Goal: Book appointment/travel/reservation

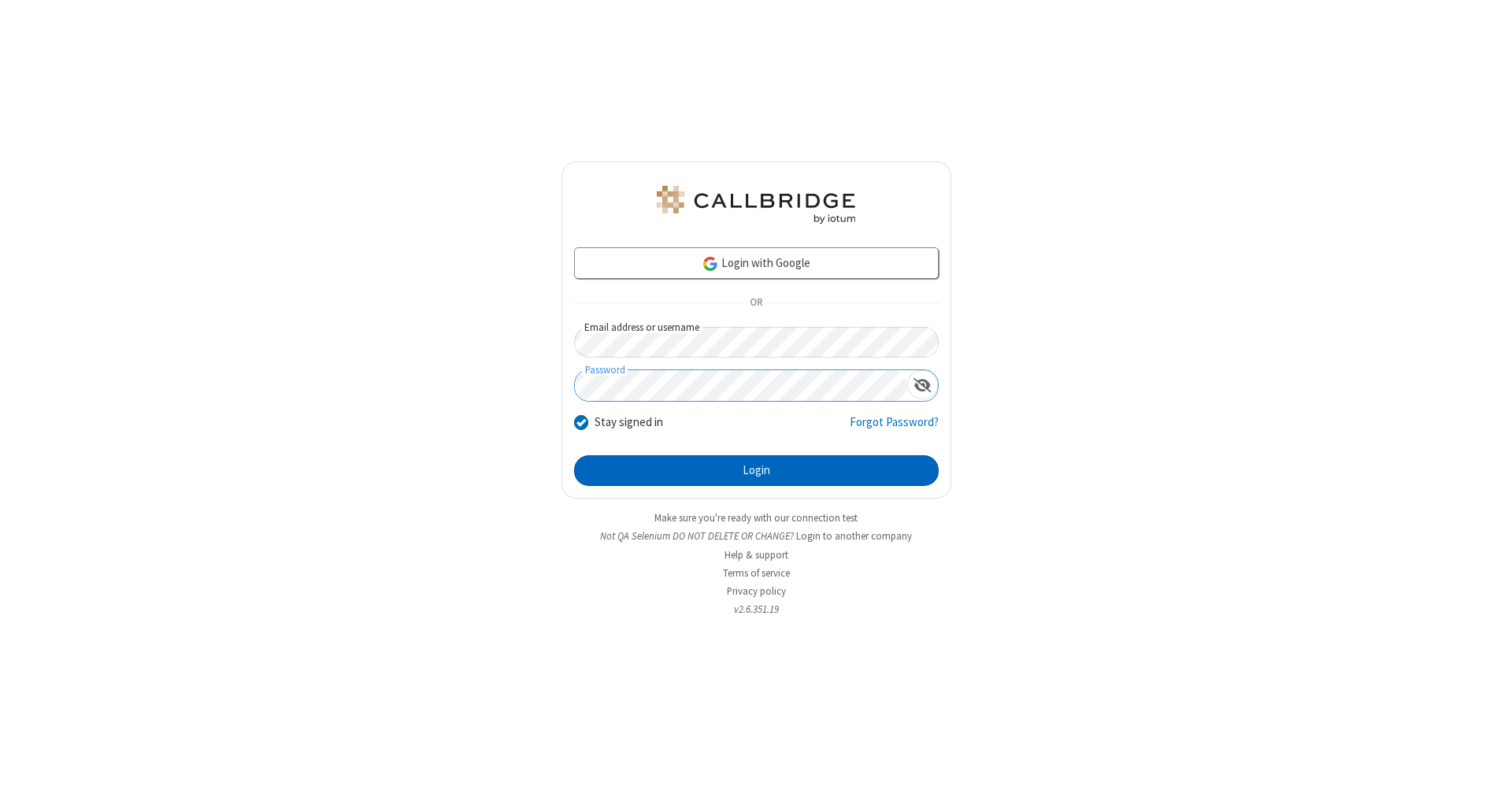
click at [756, 471] on button "Login" at bounding box center [756, 471] width 364 height 31
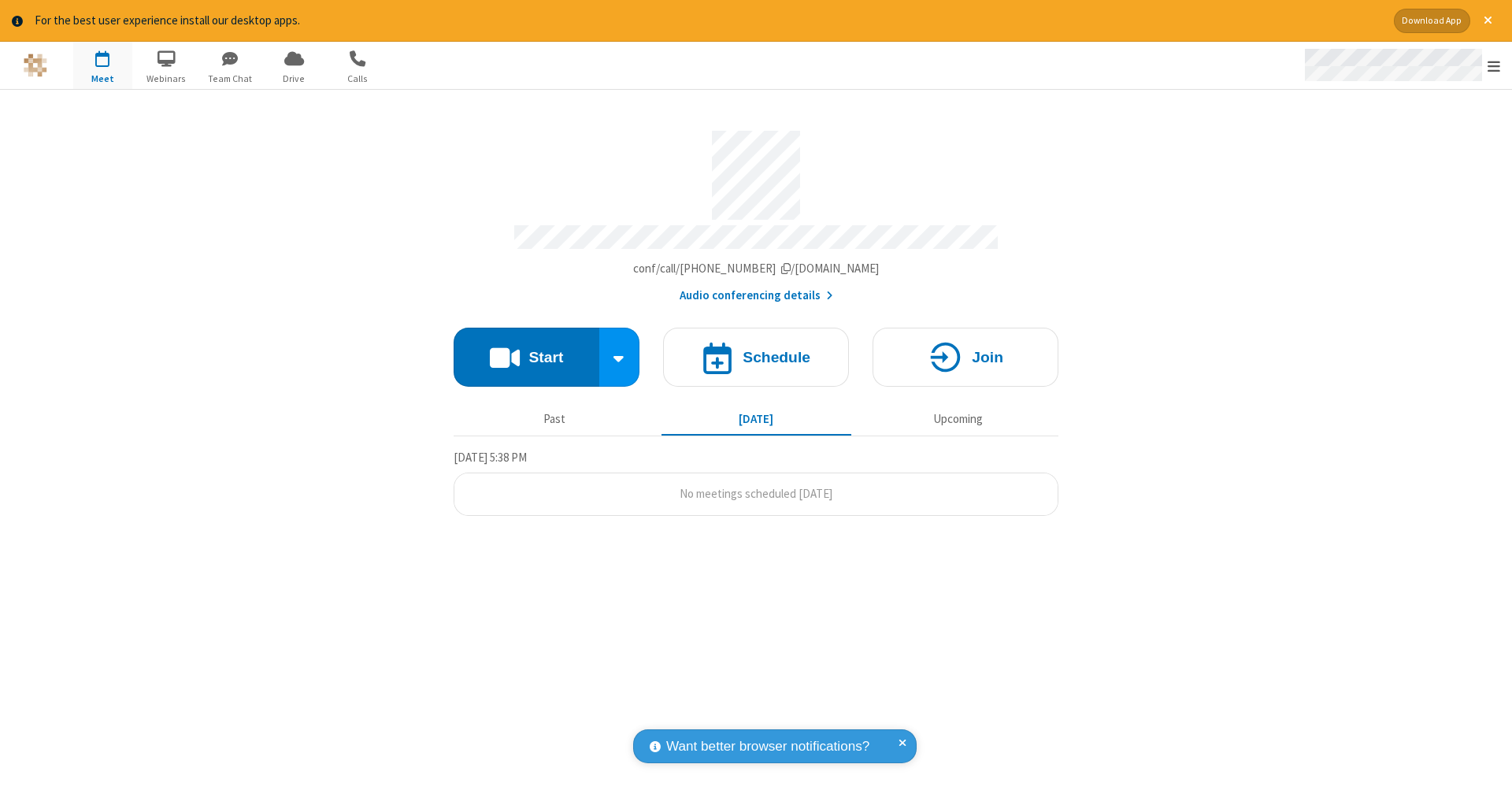
click at [1494, 66] on span "Open menu" at bounding box center [1494, 66] width 12 height 16
click at [103, 64] on span "button" at bounding box center [103, 58] width 59 height 27
click at [756, 349] on h4 "Schedule" at bounding box center [776, 356] width 68 height 15
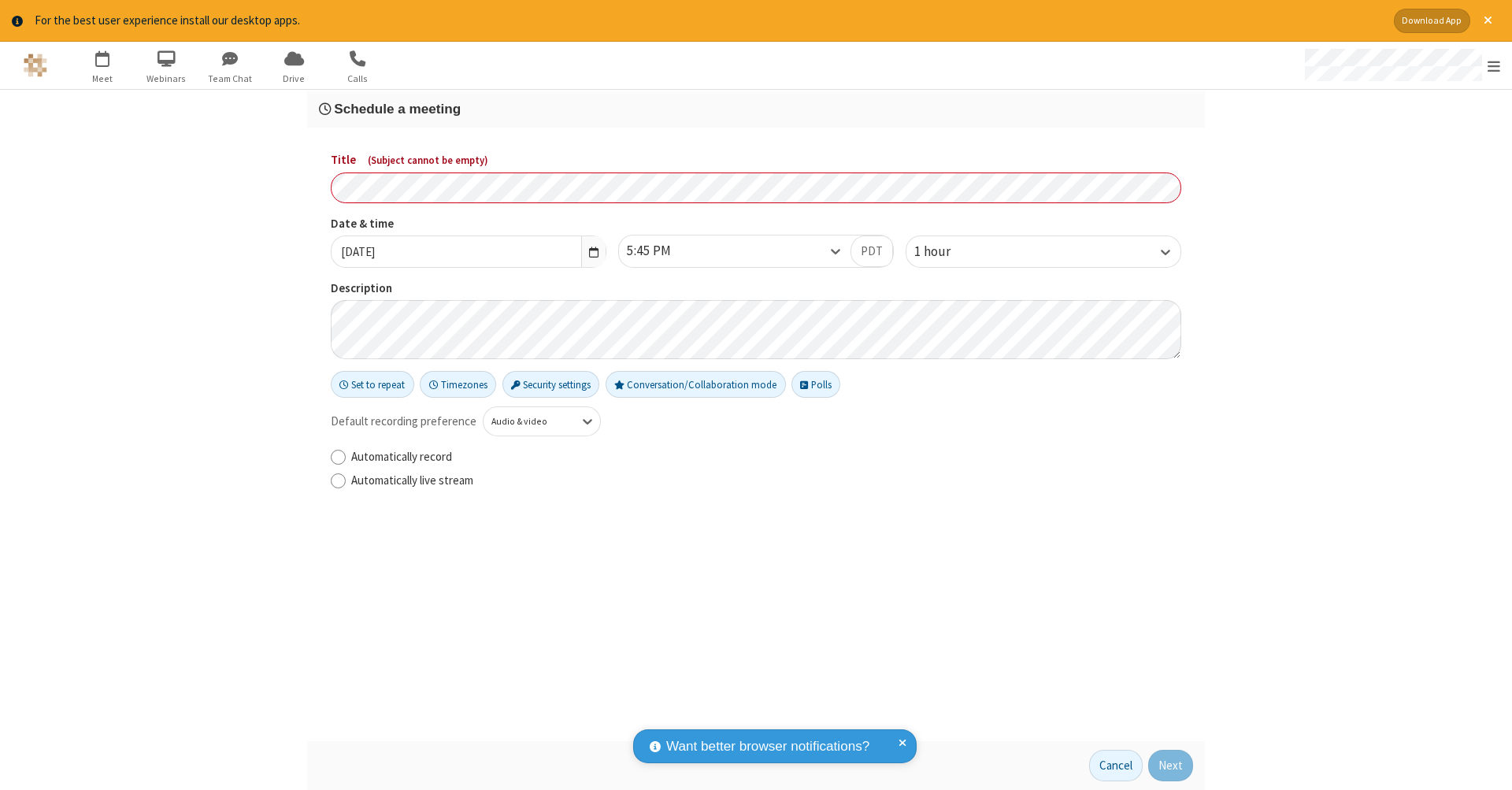
click at [756, 108] on h3 "Schedule a meeting" at bounding box center [756, 109] width 874 height 15
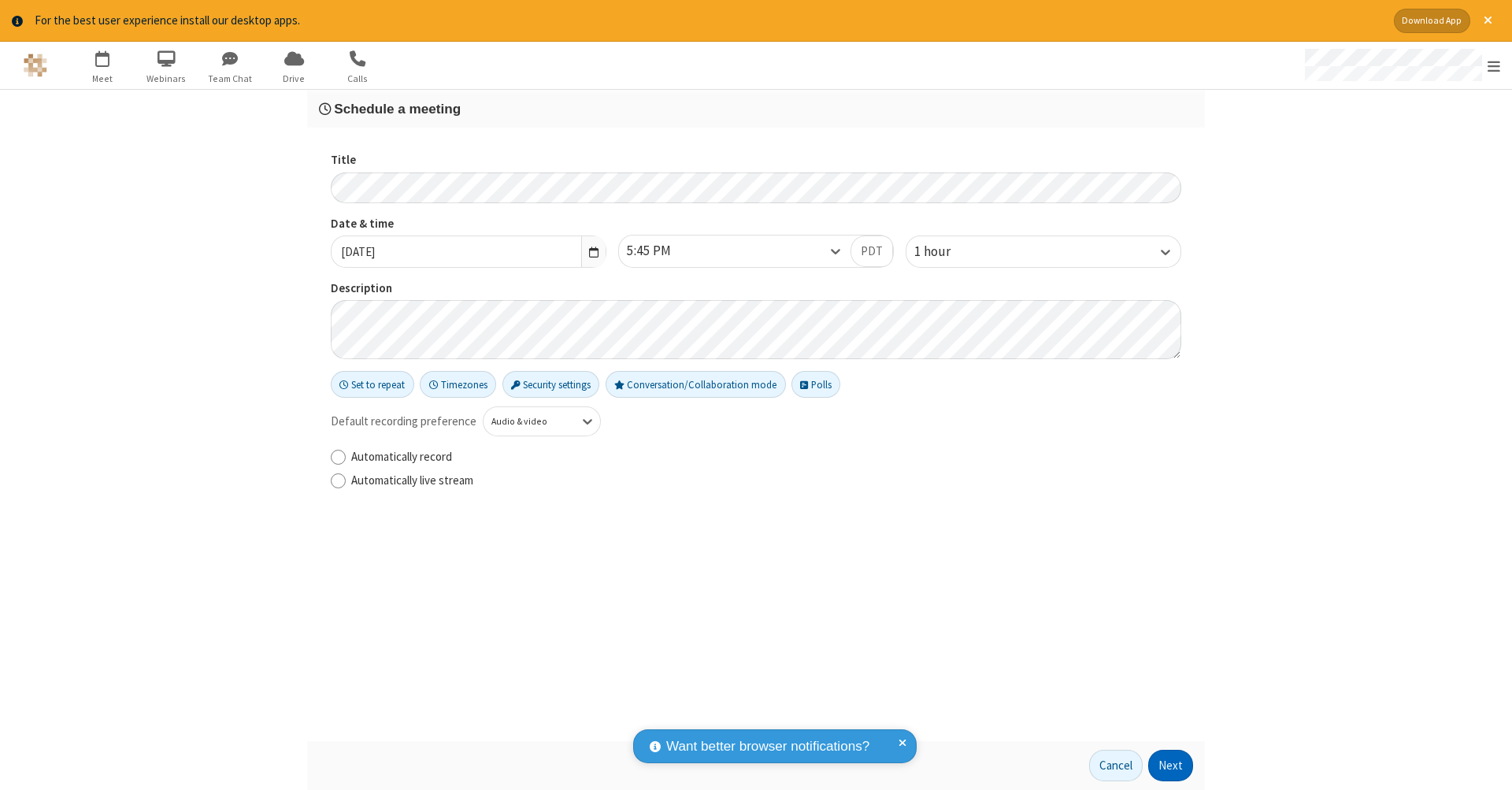
click at [1170, 766] on button "Next" at bounding box center [1170, 766] width 45 height 31
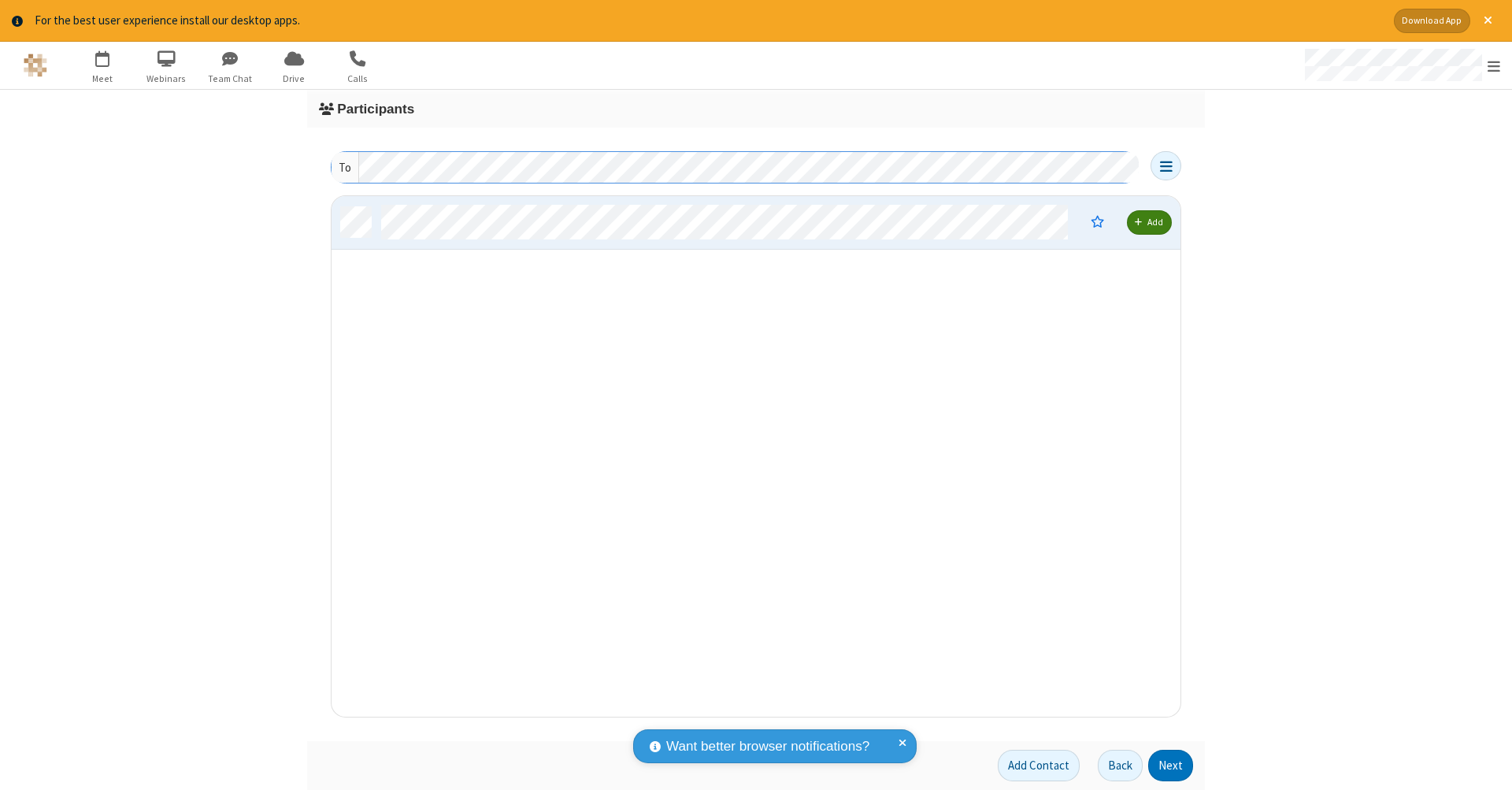
click at [1170, 766] on button "Next" at bounding box center [1170, 766] width 45 height 31
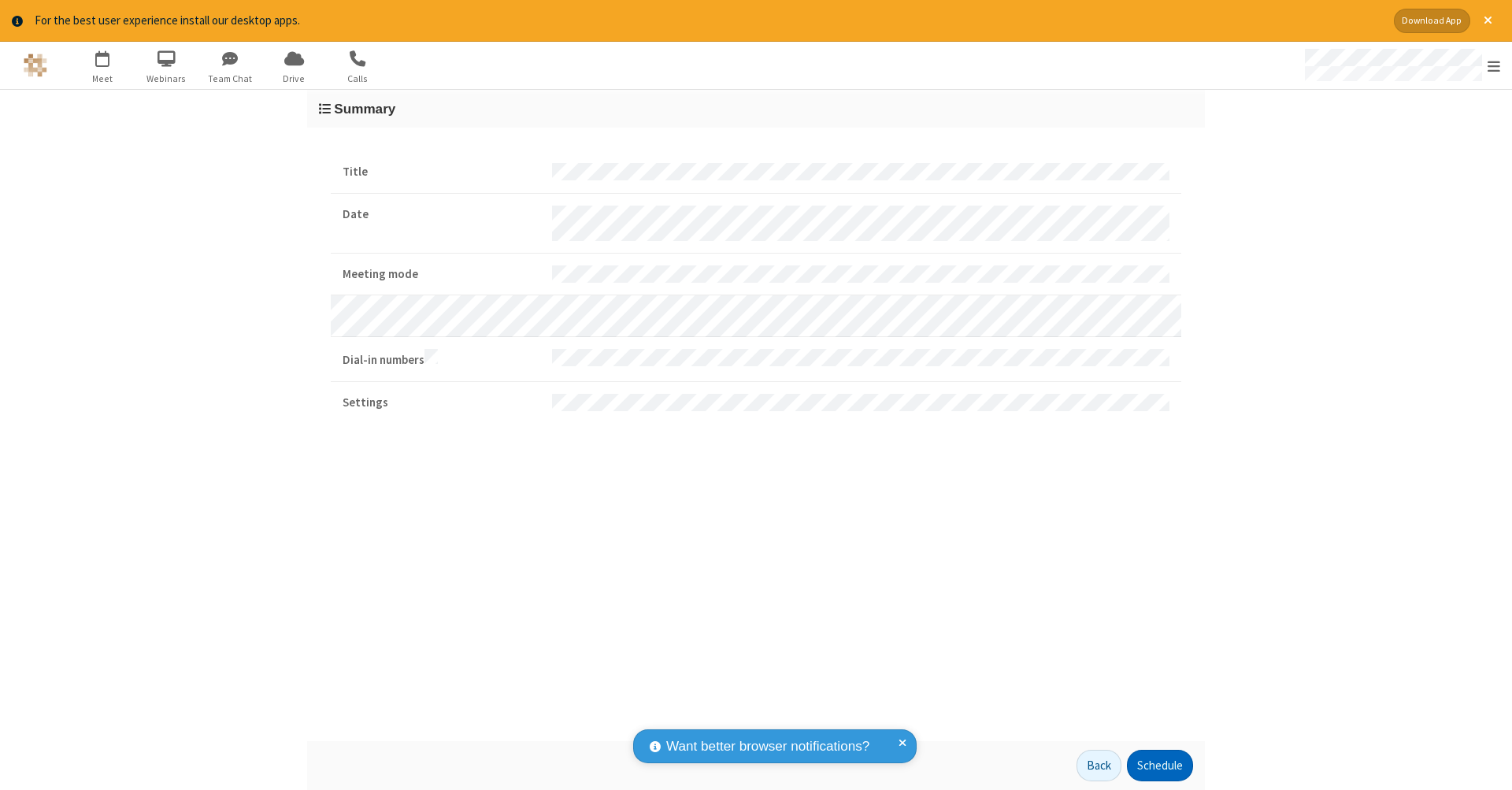
click at [1159, 766] on button "Schedule" at bounding box center [1160, 766] width 66 height 31
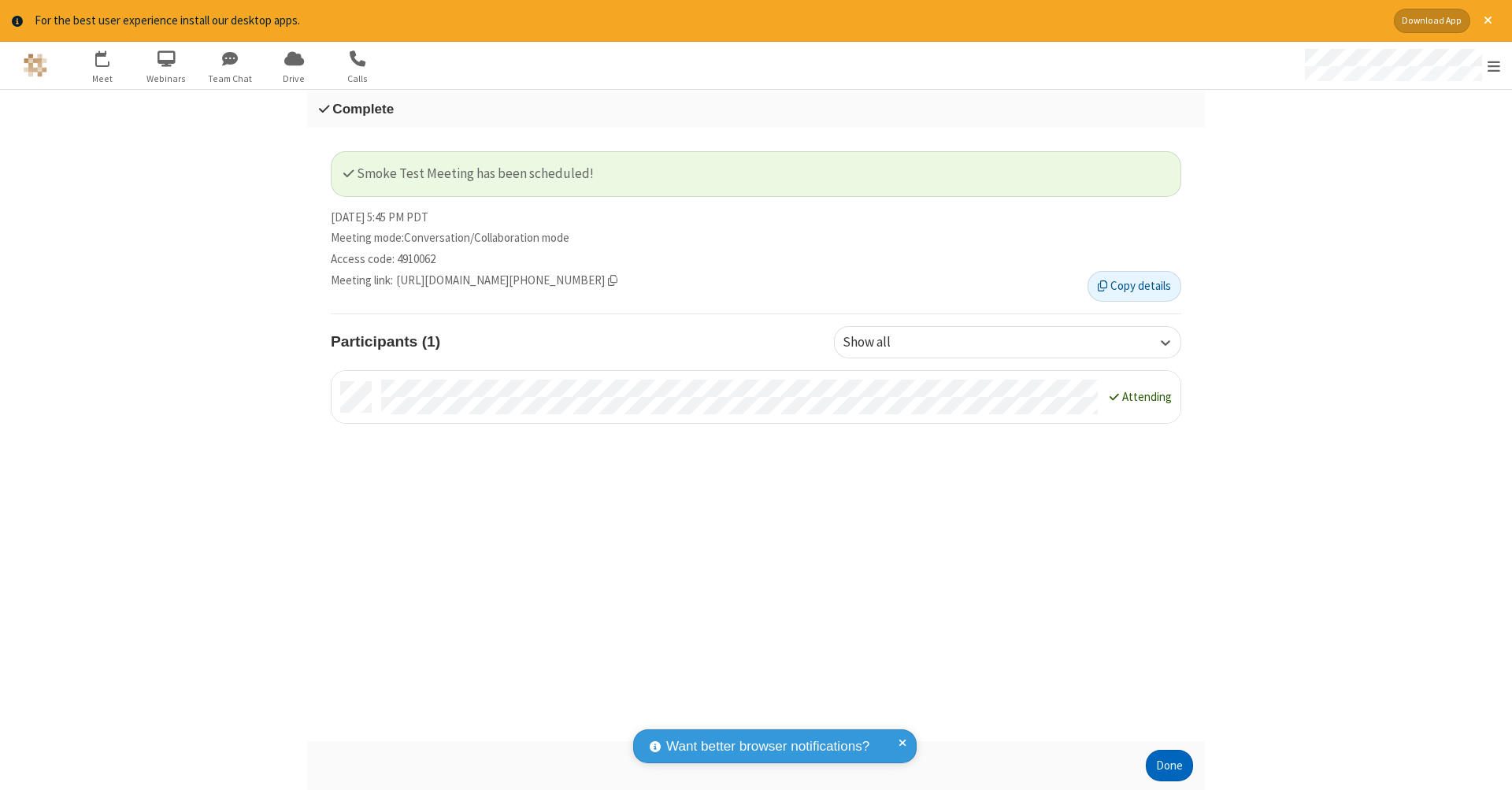
click at [1169, 766] on button "Done" at bounding box center [1169, 766] width 47 height 31
